Goal: Task Accomplishment & Management: Complete application form

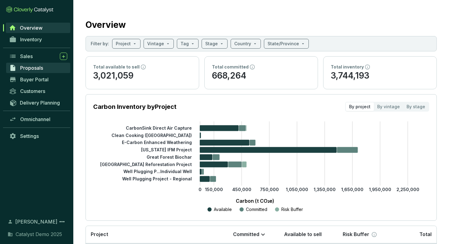
click at [38, 67] on span "Proposals" at bounding box center [31, 68] width 23 height 6
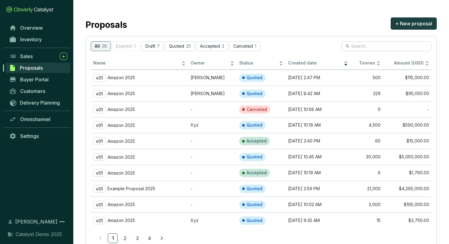
click at [150, 238] on link "4" at bounding box center [149, 238] width 9 height 9
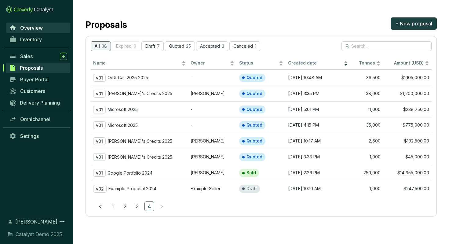
click at [41, 27] on span "Overview" at bounding box center [31, 28] width 23 height 6
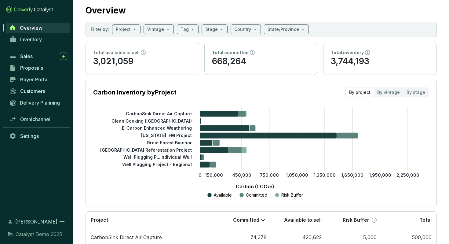
scroll to position [10, 0]
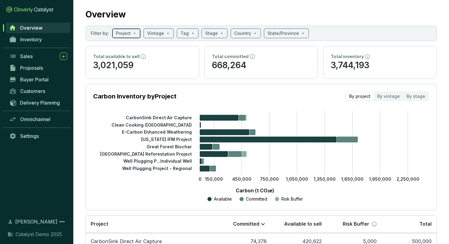
click at [134, 34] on span at bounding box center [126, 33] width 21 height 9
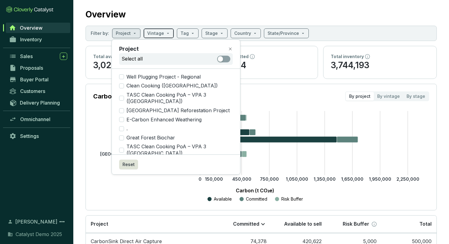
click at [165, 33] on span at bounding box center [158, 33] width 23 height 9
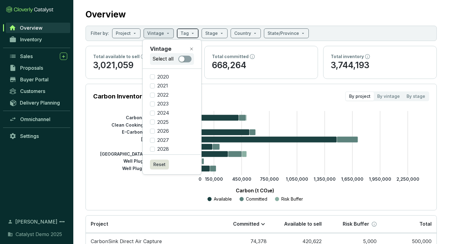
click at [187, 33] on span at bounding box center [188, 33] width 14 height 9
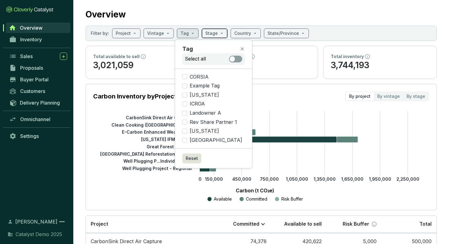
click at [218, 35] on span at bounding box center [214, 33] width 19 height 9
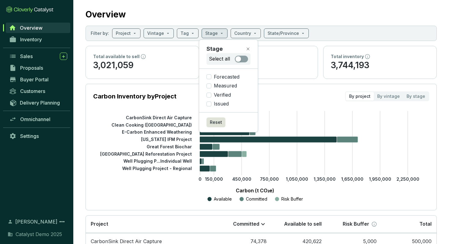
click at [78, 44] on section "Overview Filter by: Project Vintage Tag Stage Country State/Province Total avai…" at bounding box center [261, 195] width 376 height 410
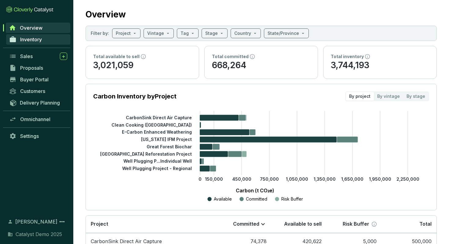
click at [35, 41] on span "Inventory" at bounding box center [31, 39] width 22 height 6
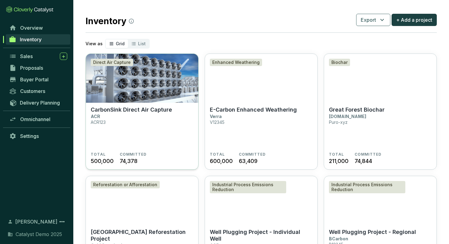
scroll to position [2, 0]
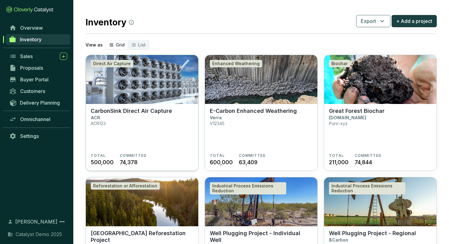
click at [153, 112] on p "CarbonSink Direct Air Capture" at bounding box center [131, 111] width 81 height 7
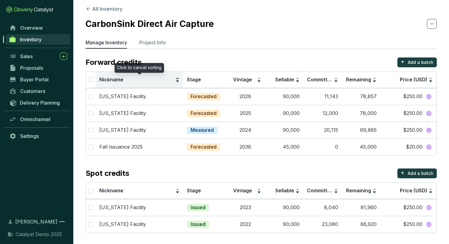
scroll to position [5, 0]
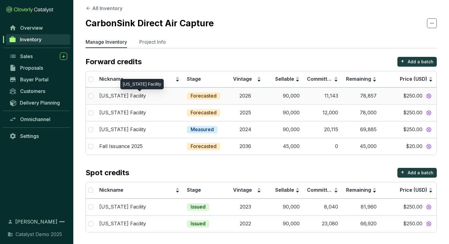
click at [148, 97] on div "[US_STATE] Facility" at bounding box center [139, 96] width 80 height 7
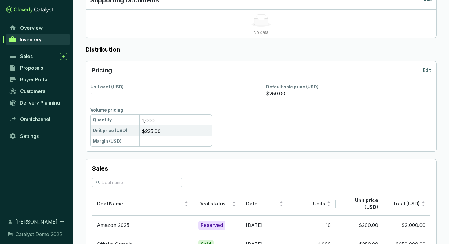
scroll to position [292, 0]
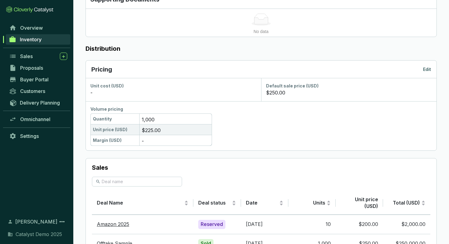
click at [428, 69] on p "Edit" at bounding box center [427, 69] width 8 height 6
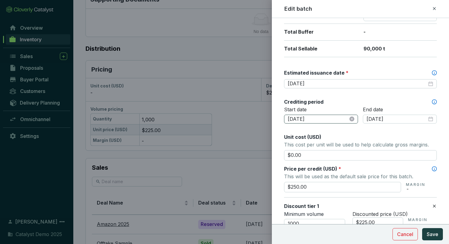
scroll to position [138, 0]
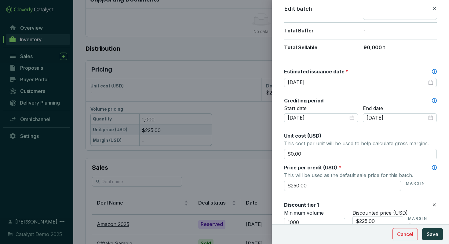
click at [303, 135] on span "Unit cost (USD)" at bounding box center [302, 136] width 37 height 6
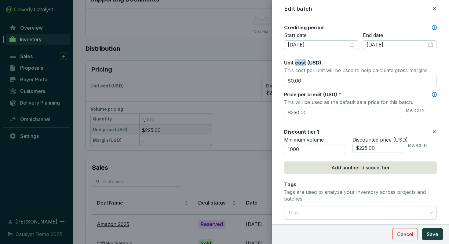
scroll to position [213, 0]
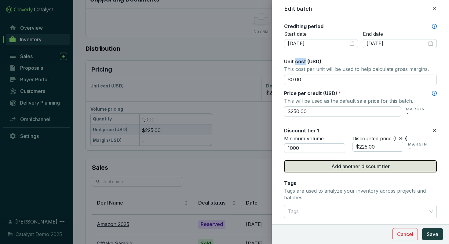
click at [361, 166] on span "Add another discount tier" at bounding box center [361, 166] width 58 height 7
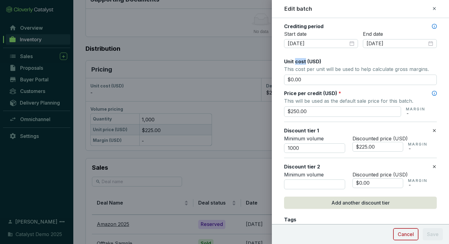
scroll to position [214, 0]
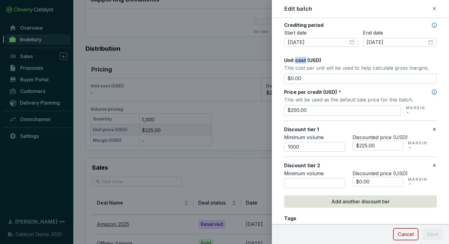
click at [408, 235] on span "Cancel" at bounding box center [406, 234] width 16 height 7
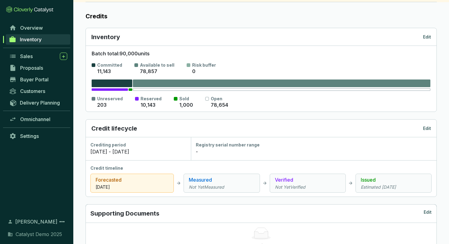
scroll to position [0, 0]
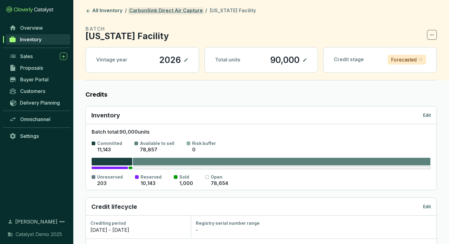
click at [180, 12] on link "CarbonSink Direct Air Capture" at bounding box center [166, 10] width 76 height 7
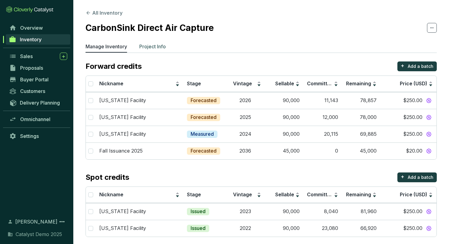
click at [154, 48] on p "Project Info" at bounding box center [152, 46] width 27 height 7
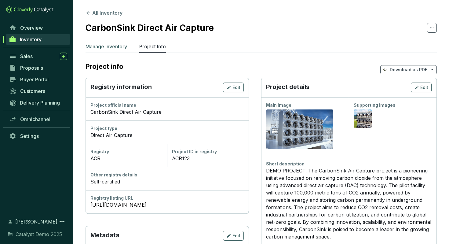
click at [94, 48] on p "Manage Inventory" at bounding box center [107, 46] width 42 height 7
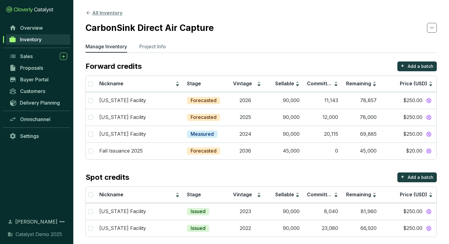
click at [102, 12] on button "All Inventory" at bounding box center [104, 12] width 37 height 7
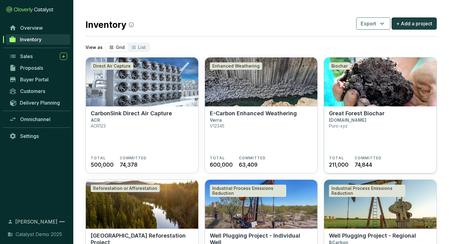
click at [353, 90] on img at bounding box center [380, 81] width 113 height 49
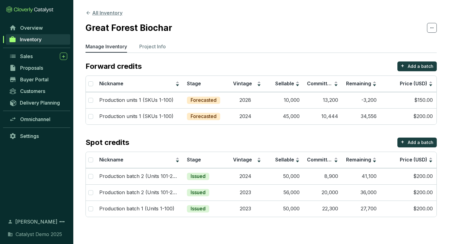
click at [103, 14] on button "All Inventory" at bounding box center [104, 12] width 37 height 7
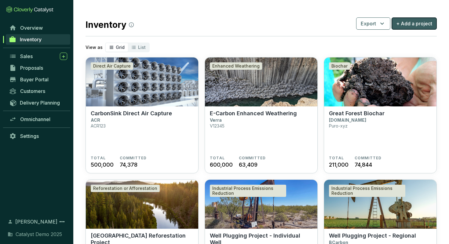
click at [418, 28] on button "+ Add a project" at bounding box center [414, 23] width 45 height 12
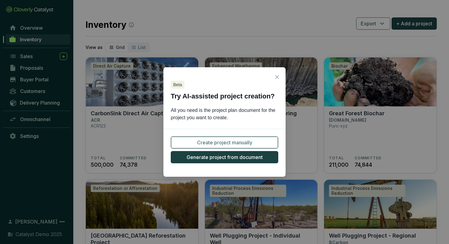
click at [215, 144] on span "Create project manually" at bounding box center [224, 142] width 55 height 7
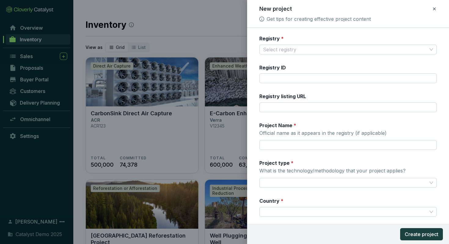
click at [273, 38] on label "Registry *" at bounding box center [272, 38] width 24 height 7
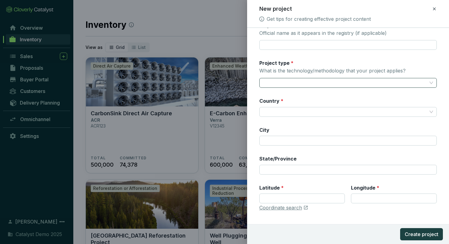
scroll to position [101, 0]
click at [434, 8] on icon at bounding box center [434, 8] width 5 height 7
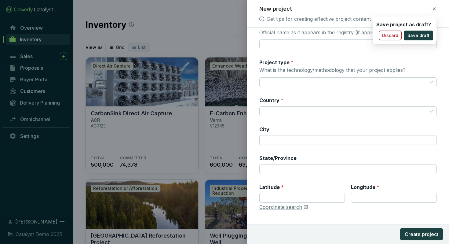
click at [394, 36] on span "Discard" at bounding box center [391, 35] width 16 height 6
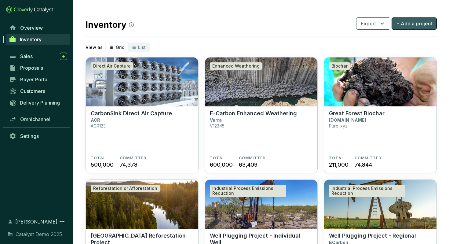
click at [413, 26] on span "+ Add a project" at bounding box center [415, 23] width 36 height 7
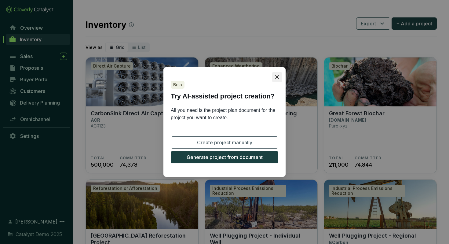
click at [275, 76] on icon "close" at bounding box center [277, 77] width 5 height 5
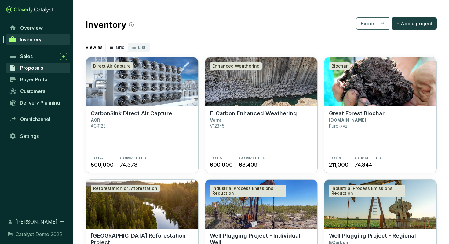
click at [33, 68] on span "Proposals" at bounding box center [31, 68] width 23 height 6
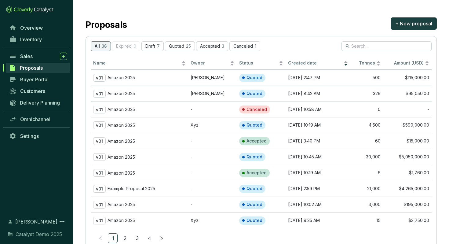
click at [113, 23] on h2 "Proposals" at bounding box center [107, 24] width 42 height 13
click at [160, 24] on div "Proposals + New proposal" at bounding box center [262, 23] width 352 height 15
click at [149, 238] on link "4" at bounding box center [149, 238] width 9 height 9
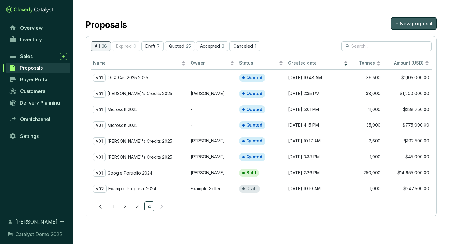
click at [407, 24] on span "+ New proposal" at bounding box center [414, 23] width 37 height 7
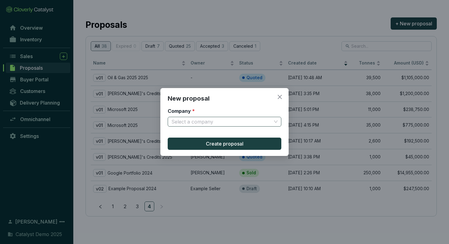
click at [266, 122] on input "Company *" at bounding box center [222, 121] width 100 height 9
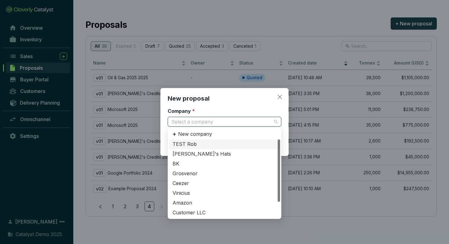
click at [213, 145] on div "TEST Rob" at bounding box center [225, 144] width 104 height 7
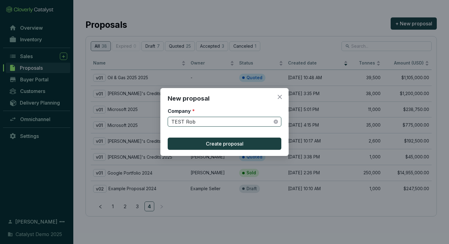
click at [252, 120] on span "TEST Rob" at bounding box center [225, 121] width 106 height 9
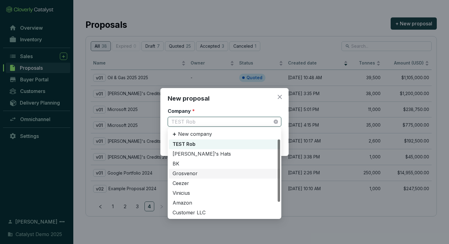
click at [237, 173] on div "Grosvenor" at bounding box center [225, 173] width 104 height 7
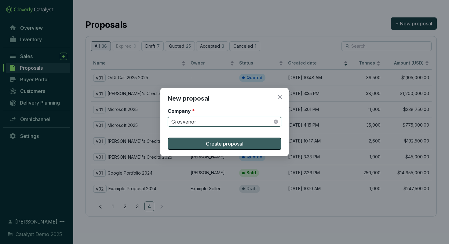
click at [234, 148] on button "Create proposal" at bounding box center [225, 144] width 114 height 12
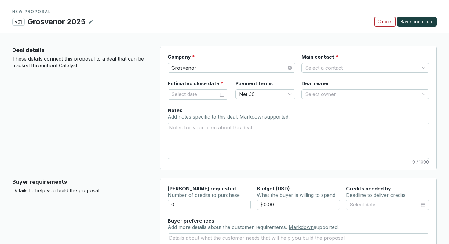
click at [386, 21] on span "Cancel" at bounding box center [385, 22] width 15 height 6
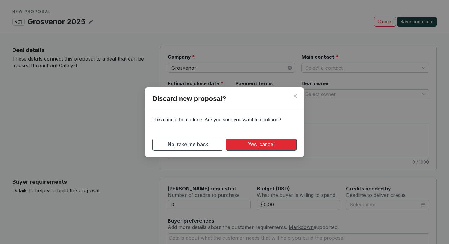
click at [254, 145] on span "Yes, cancel" at bounding box center [261, 145] width 27 height 8
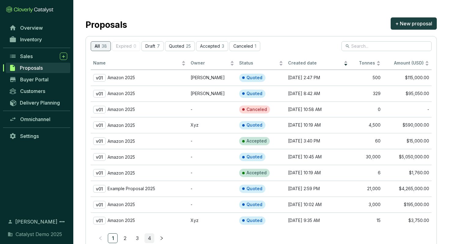
click at [150, 236] on link "4" at bounding box center [149, 238] width 9 height 9
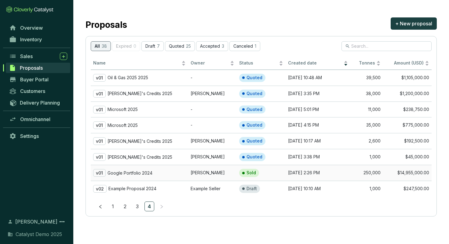
click at [156, 171] on div "v01 Google Portfolio 2024" at bounding box center [139, 173] width 93 height 8
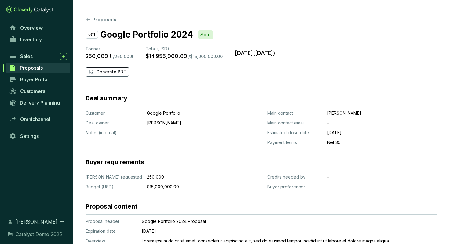
click at [102, 73] on p "Generate PDF" at bounding box center [111, 72] width 30 height 6
click at [25, 80] on span "Buyer Portal" at bounding box center [34, 79] width 28 height 6
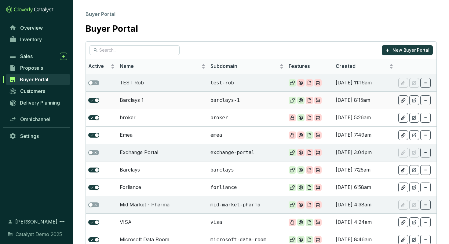
click at [155, 99] on td "Barclays 1" at bounding box center [162, 99] width 91 height 17
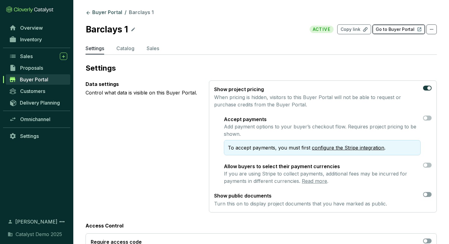
click at [397, 33] on button "Go to Buyer Portal" at bounding box center [399, 29] width 53 height 10
click at [28, 56] on span "Sales" at bounding box center [26, 56] width 13 height 6
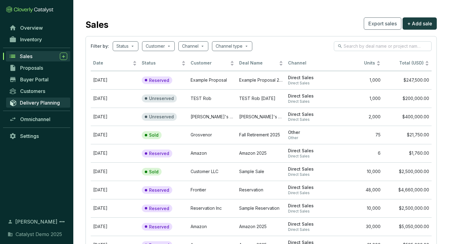
click at [41, 103] on span "Delivery Planning" at bounding box center [40, 103] width 40 height 6
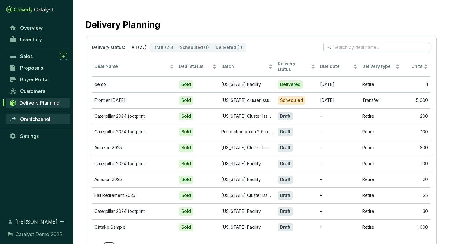
click at [32, 119] on span "Omnichannel" at bounding box center [35, 119] width 30 height 6
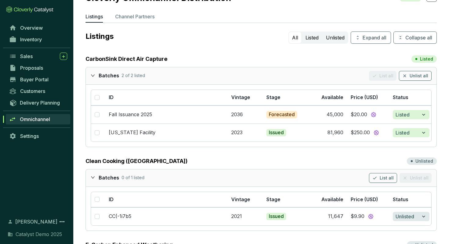
scroll to position [20, 0]
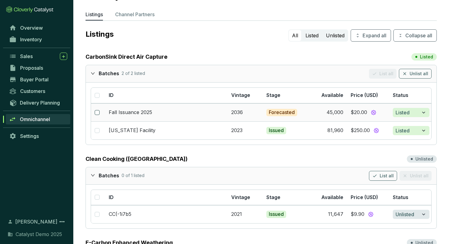
click at [97, 114] on input "checkbox" at bounding box center [97, 112] width 5 height 5
checkbox input "true"
click at [97, 214] on input "checkbox" at bounding box center [97, 214] width 5 height 5
checkbox input "true"
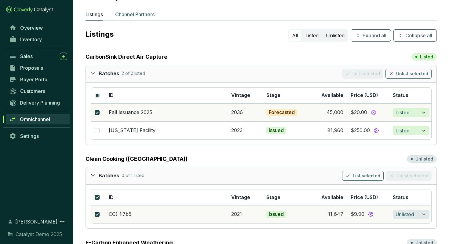
click at [142, 13] on p "Channel Partners" at bounding box center [134, 14] width 39 height 7
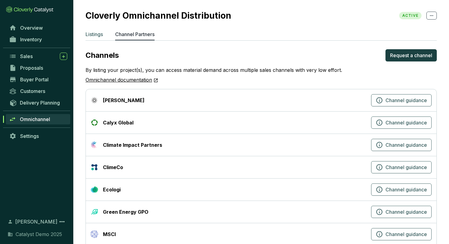
click at [101, 35] on p "Listings" at bounding box center [94, 34] width 17 height 7
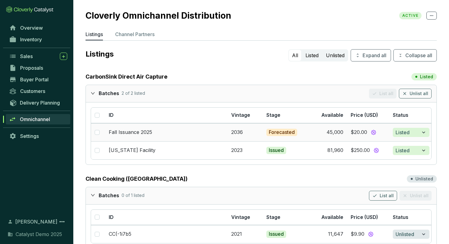
click at [163, 131] on td "Fall Issuance 2025" at bounding box center [166, 132] width 123 height 18
click at [188, 132] on td "Fall Issuance 2025" at bounding box center [166, 132] width 123 height 18
click at [35, 27] on span "Overview" at bounding box center [31, 28] width 23 height 6
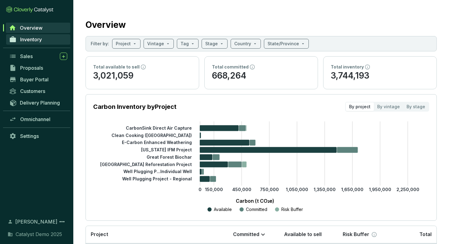
click at [35, 43] on link "Inventory" at bounding box center [38, 39] width 64 height 10
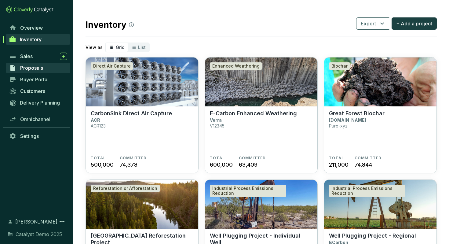
click at [33, 69] on span "Proposals" at bounding box center [31, 68] width 23 height 6
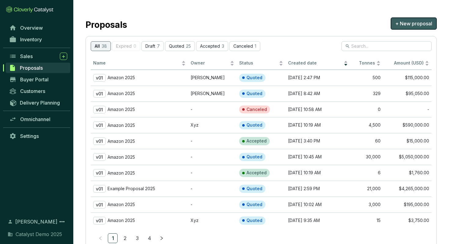
click at [402, 20] on button "+ New proposal" at bounding box center [414, 23] width 46 height 12
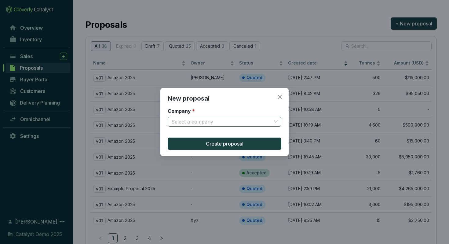
click at [237, 121] on input "Company *" at bounding box center [222, 121] width 100 height 9
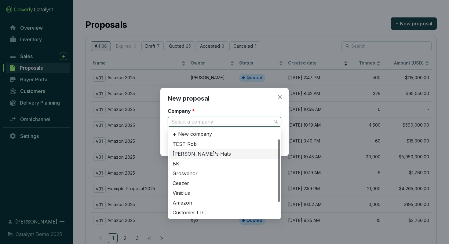
click at [232, 157] on div "[PERSON_NAME]'s Hats" at bounding box center [225, 154] width 104 height 7
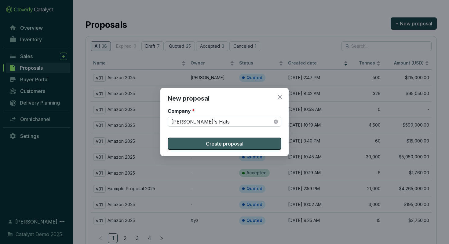
click at [217, 142] on span "Create proposal" at bounding box center [225, 143] width 38 height 7
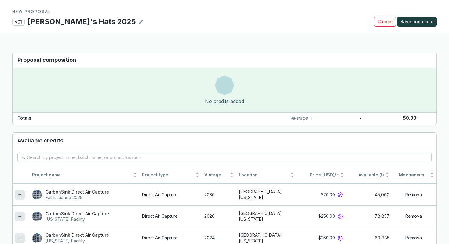
scroll to position [442, 0]
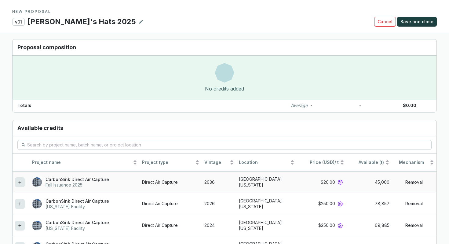
click at [20, 181] on icon at bounding box center [19, 182] width 3 height 3
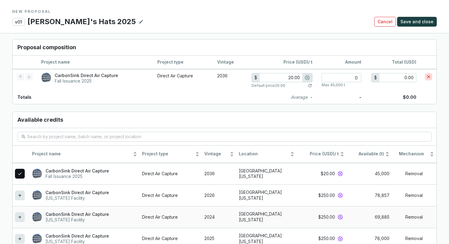
click at [22, 213] on icon at bounding box center [19, 216] width 5 height 7
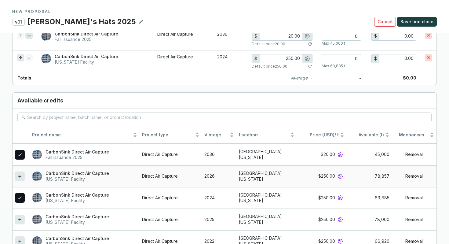
scroll to position [485, 0]
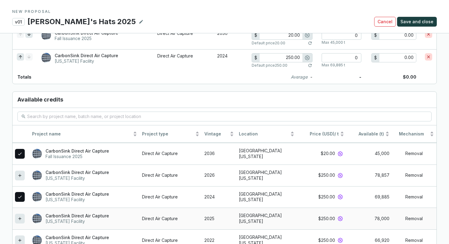
click at [22, 215] on icon at bounding box center [19, 218] width 5 height 7
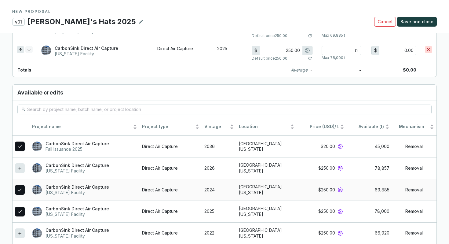
scroll to position [520, 0]
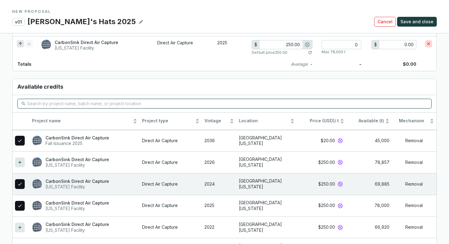
click at [76, 100] on input "search" at bounding box center [225, 103] width 396 height 7
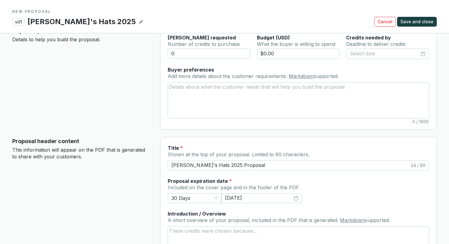
scroll to position [24, 0]
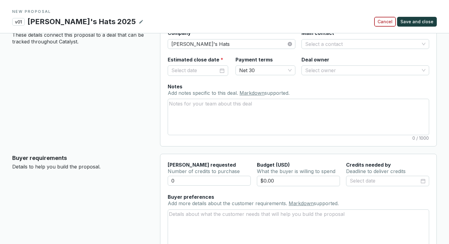
click at [382, 22] on span "Cancel" at bounding box center [385, 22] width 15 height 6
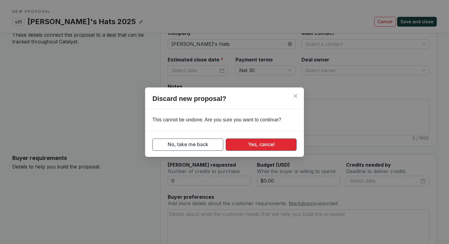
click at [241, 144] on button "Yes, cancel" at bounding box center [261, 145] width 71 height 12
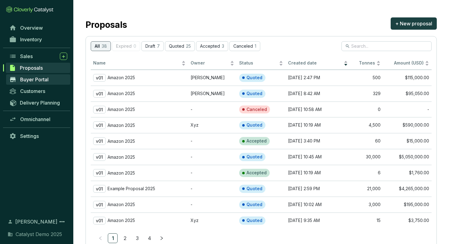
click at [46, 79] on span "Buyer Portal" at bounding box center [34, 79] width 28 height 6
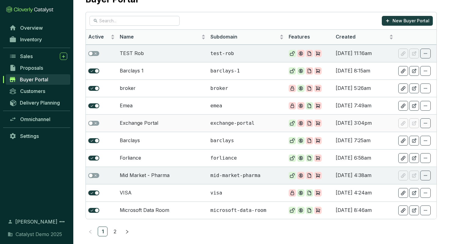
scroll to position [31, 0]
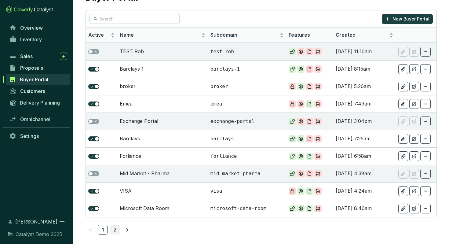
click at [116, 231] on link "2" at bounding box center [114, 229] width 9 height 9
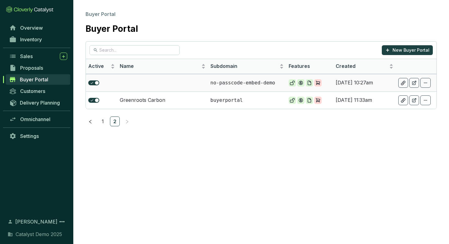
click at [164, 86] on td at bounding box center [162, 82] width 91 height 17
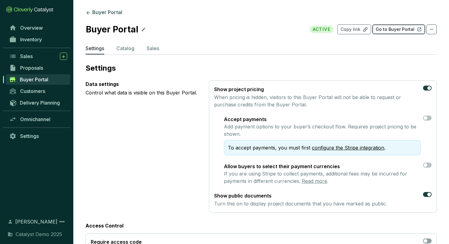
click at [395, 30] on p "Go to Buyer Portal" at bounding box center [395, 29] width 39 height 6
click at [129, 49] on p "Catalog" at bounding box center [125, 48] width 18 height 7
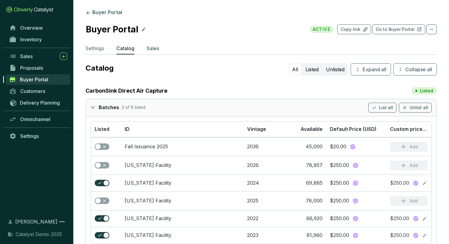
click at [151, 49] on p "Sales" at bounding box center [153, 48] width 13 height 7
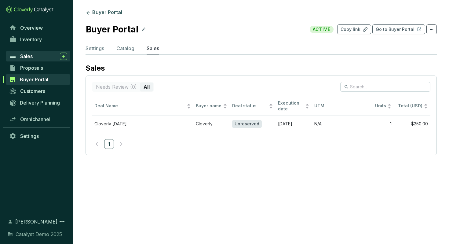
click at [33, 55] on div "Sales" at bounding box center [43, 56] width 47 height 7
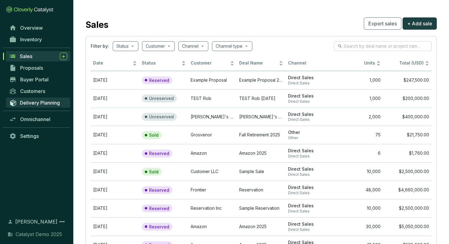
click at [47, 105] on span "Delivery Planning" at bounding box center [40, 103] width 40 height 6
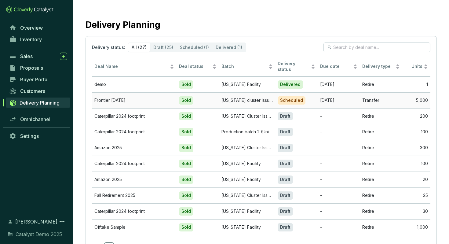
click at [122, 94] on td "Frontier [DATE]" at bounding box center [134, 100] width 85 height 16
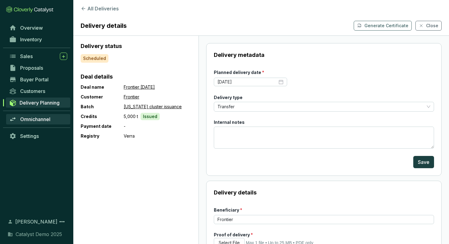
click at [39, 119] on span "Omnichannel" at bounding box center [35, 119] width 30 height 6
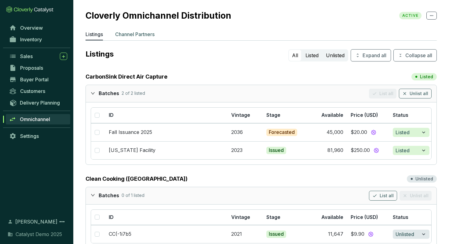
click at [142, 35] on p "Channel Partners" at bounding box center [134, 34] width 39 height 7
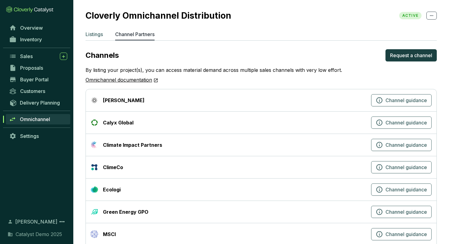
click at [96, 35] on p "Listings" at bounding box center [94, 34] width 17 height 7
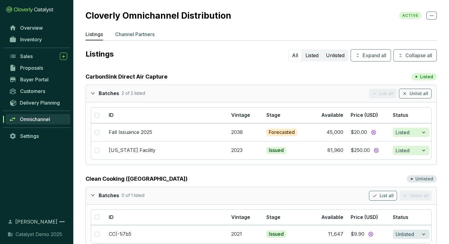
click at [143, 33] on p "Channel Partners" at bounding box center [134, 34] width 39 height 7
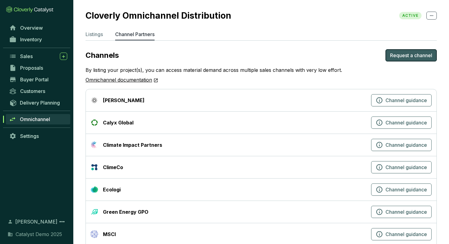
click at [405, 57] on span "Request a channel" at bounding box center [411, 55] width 42 height 7
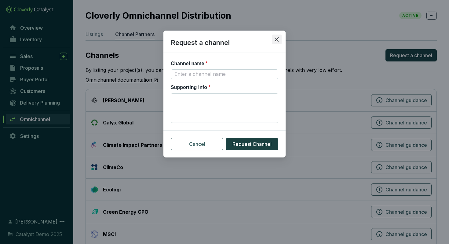
click at [275, 42] on icon "close" at bounding box center [277, 40] width 6 height 6
